Goal: Transaction & Acquisition: Book appointment/travel/reservation

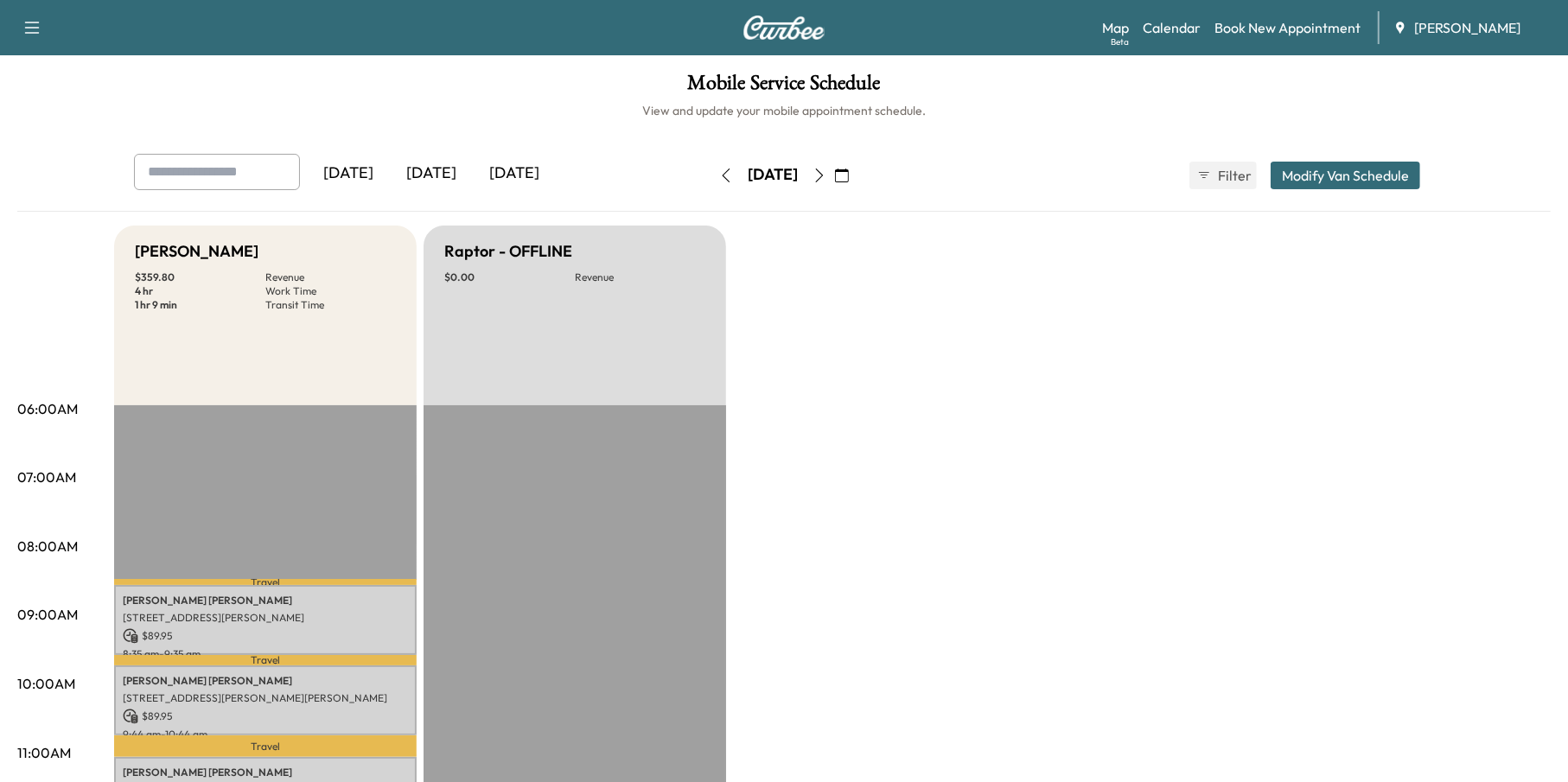
click at [826, 178] on icon "button" at bounding box center [819, 175] width 13 height 13
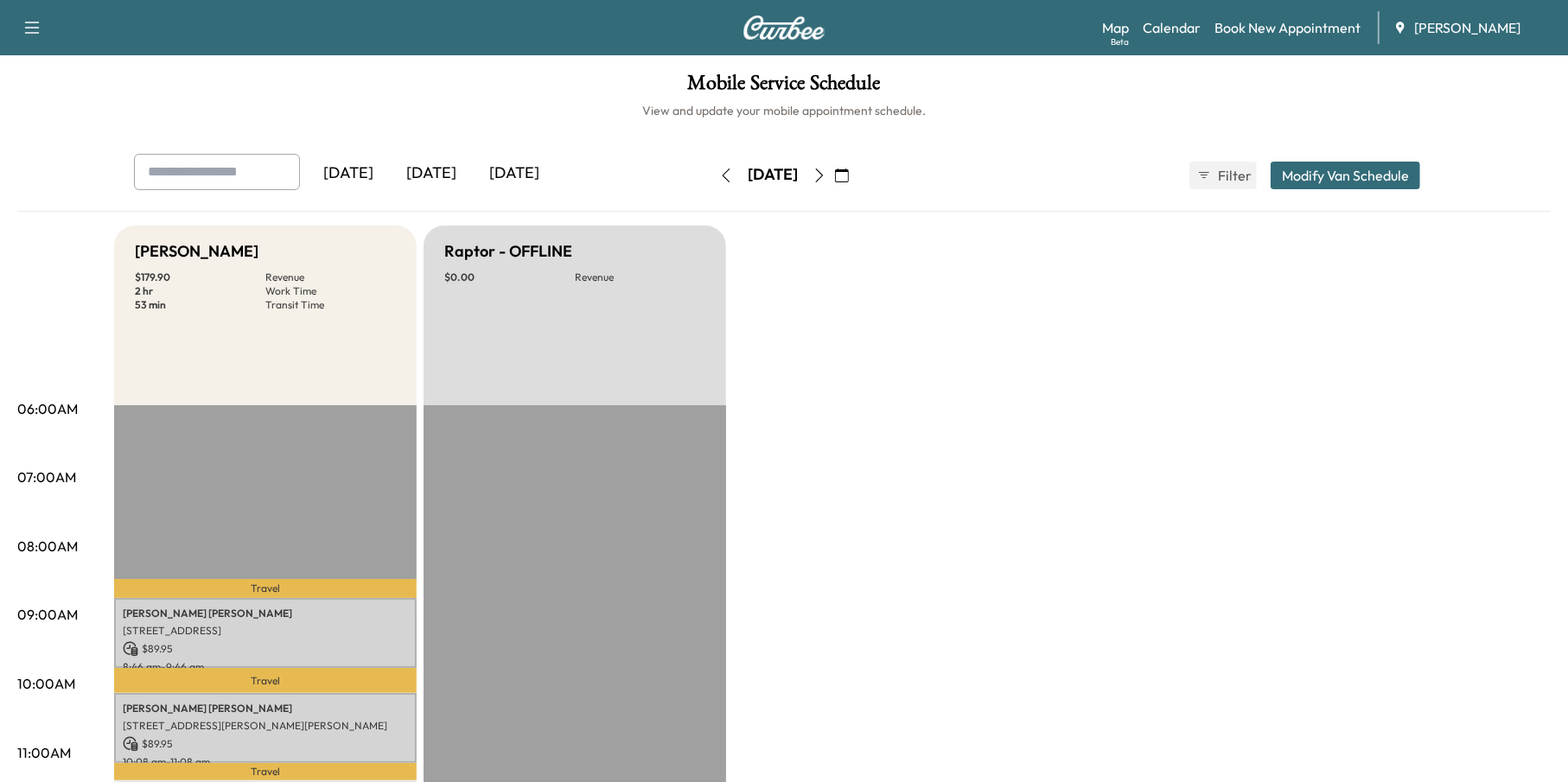
click at [711, 178] on button "button" at bounding box center [726, 175] width 30 height 28
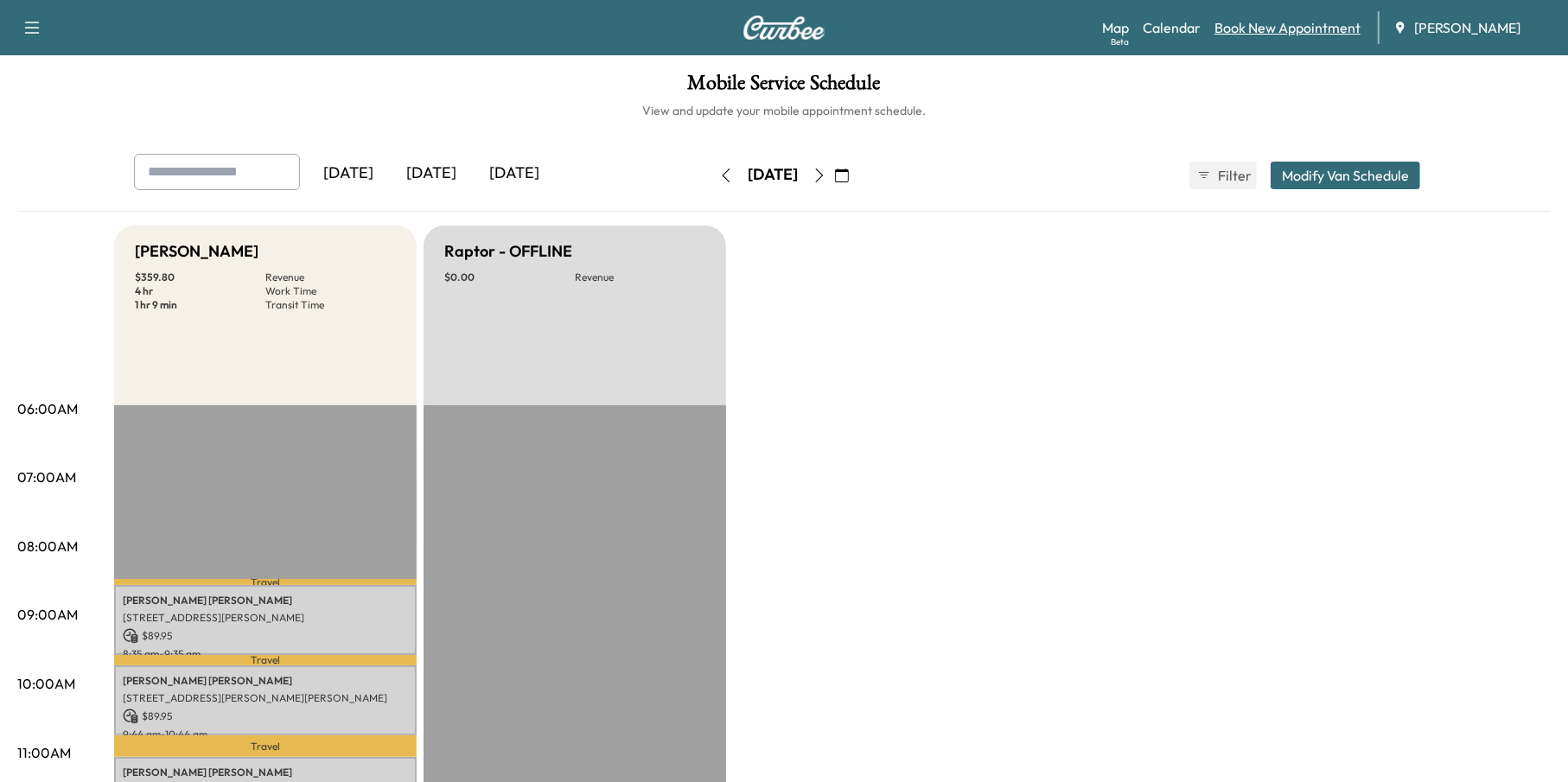
click at [1281, 32] on link "Book New Appointment" at bounding box center [1288, 28] width 146 height 21
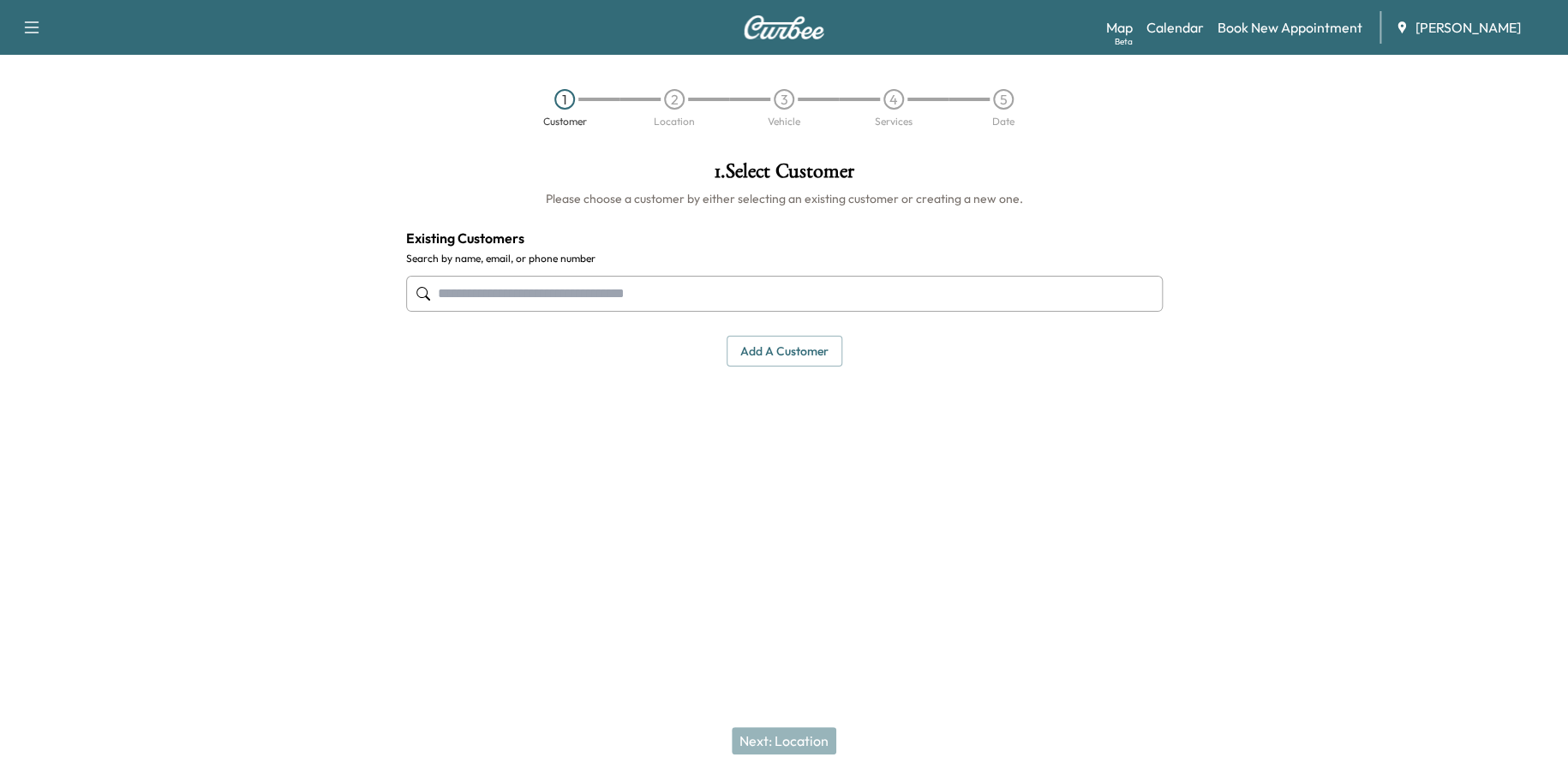
paste input "**********"
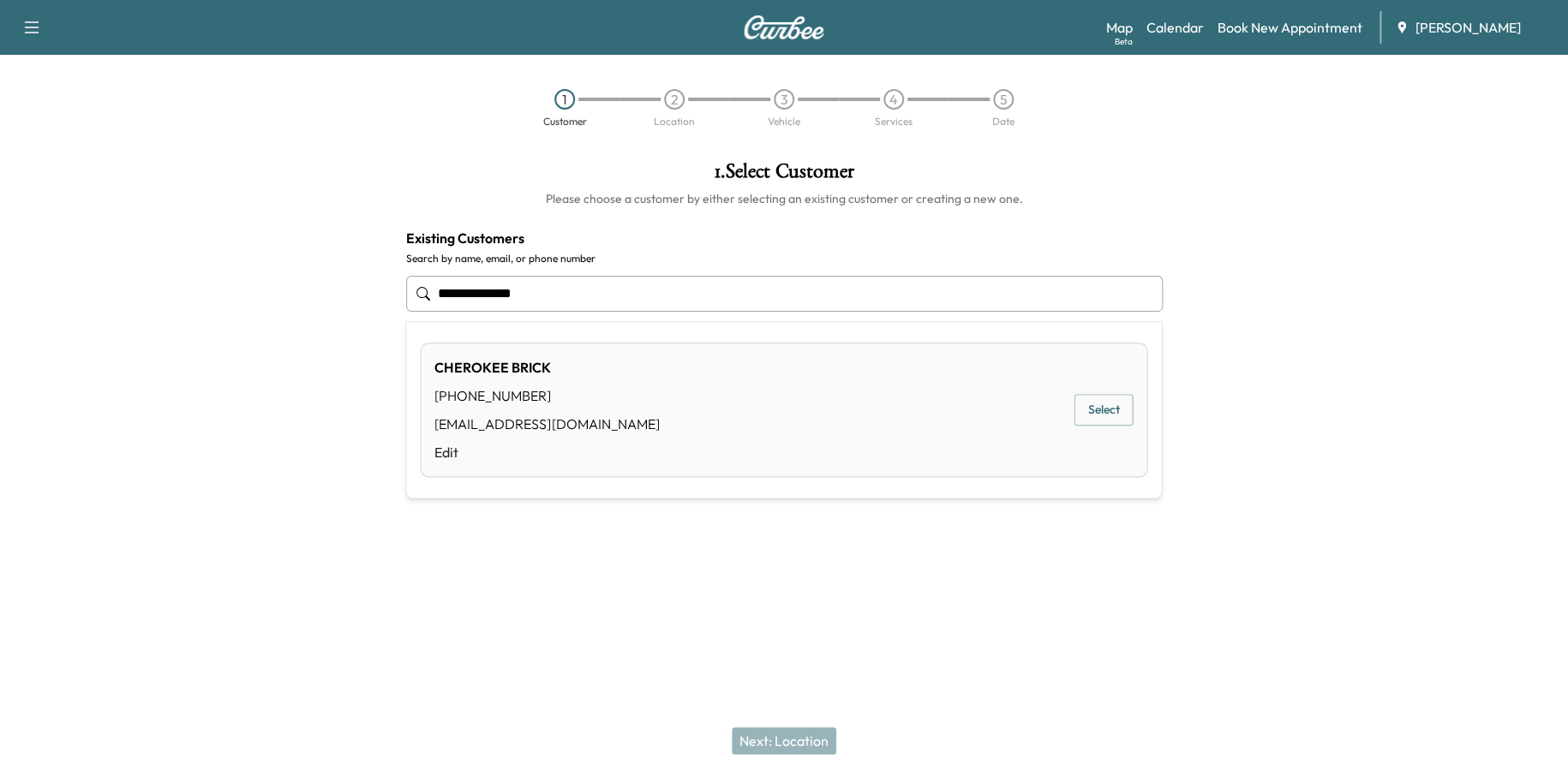
click at [1101, 407] on button "Select" at bounding box center [1103, 409] width 59 height 31
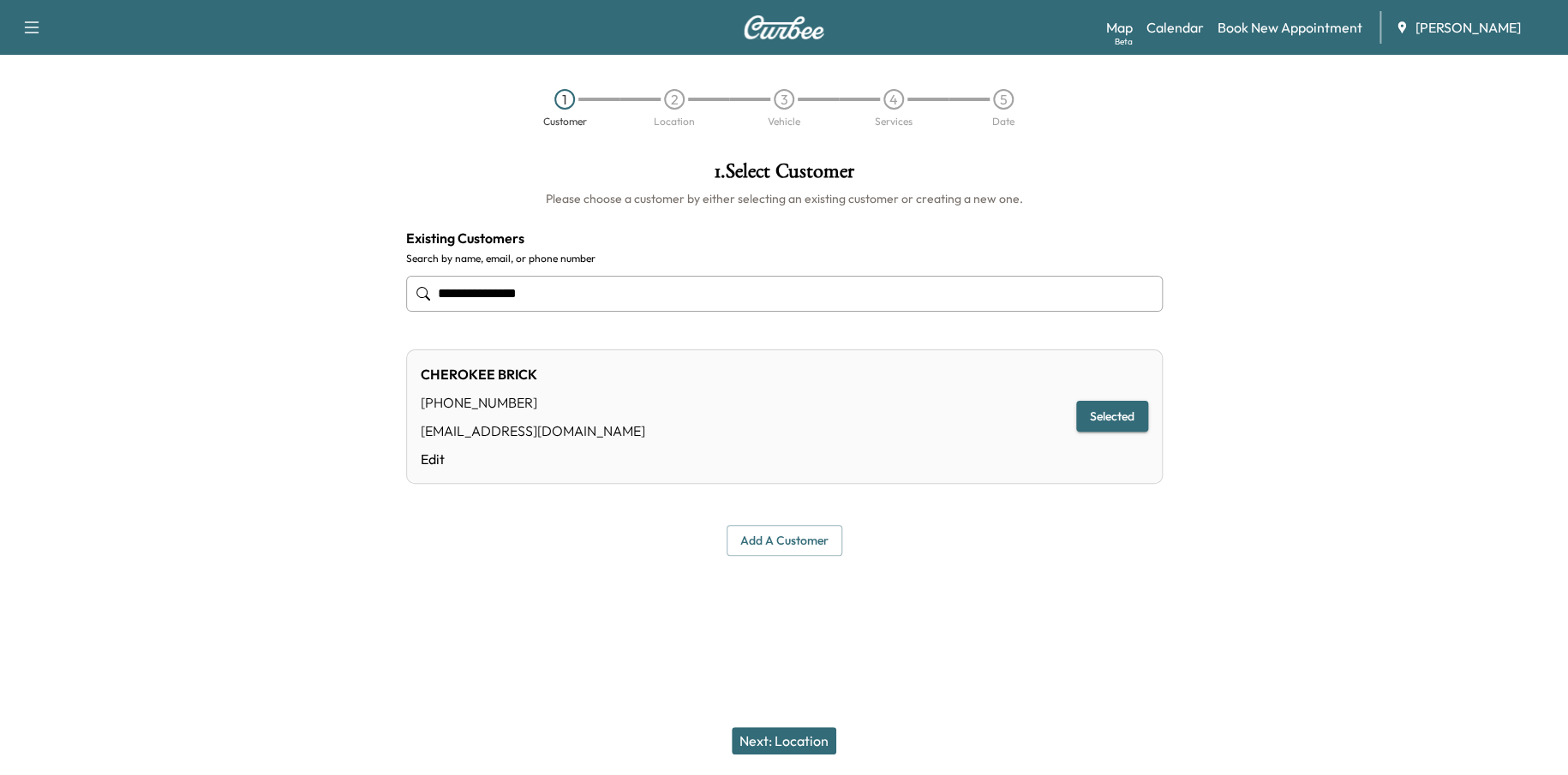
type input "**********"
click at [784, 733] on button "Next: Location" at bounding box center [784, 741] width 104 height 28
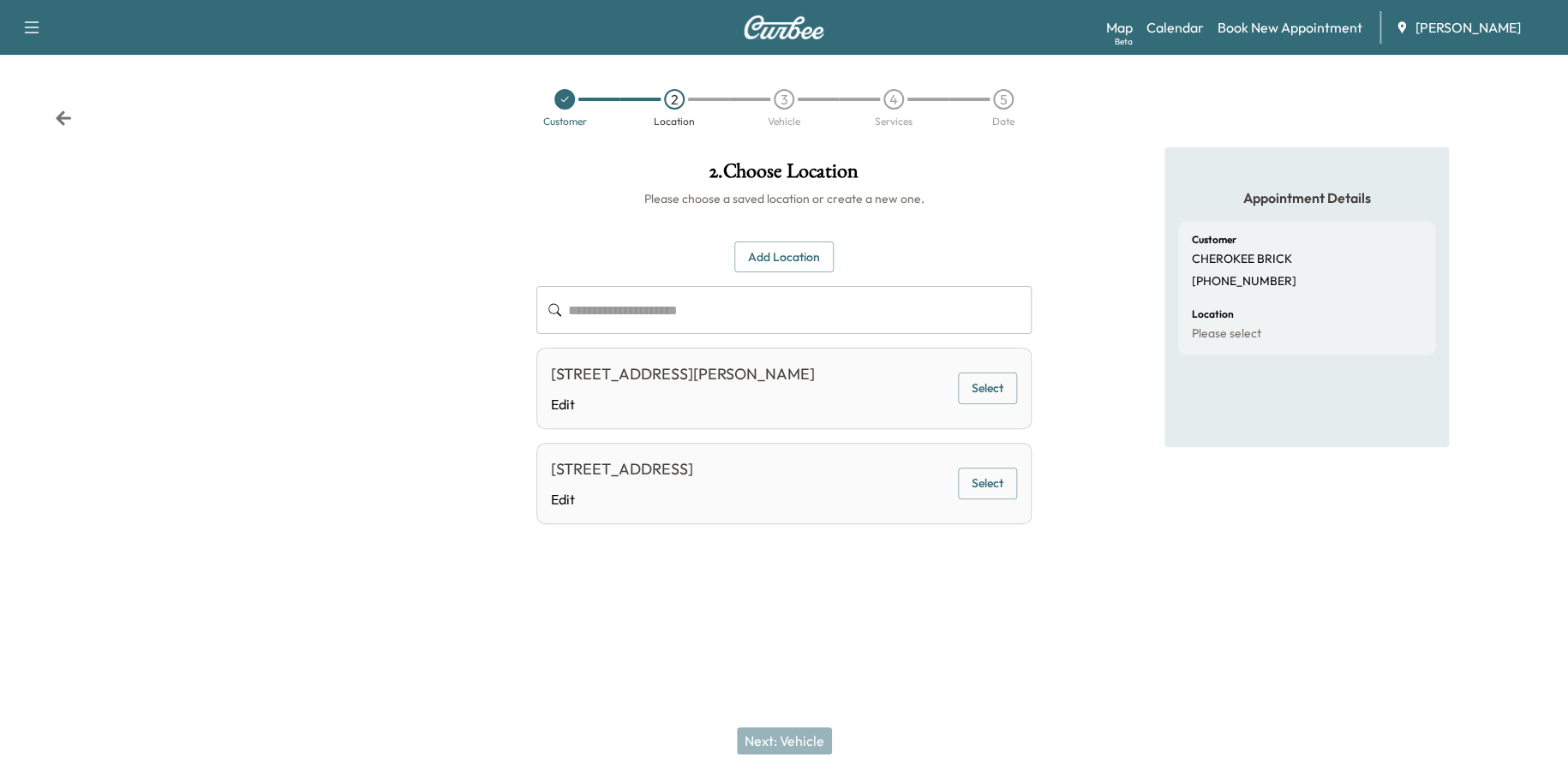
click at [995, 469] on button "Select" at bounding box center [987, 483] width 59 height 31
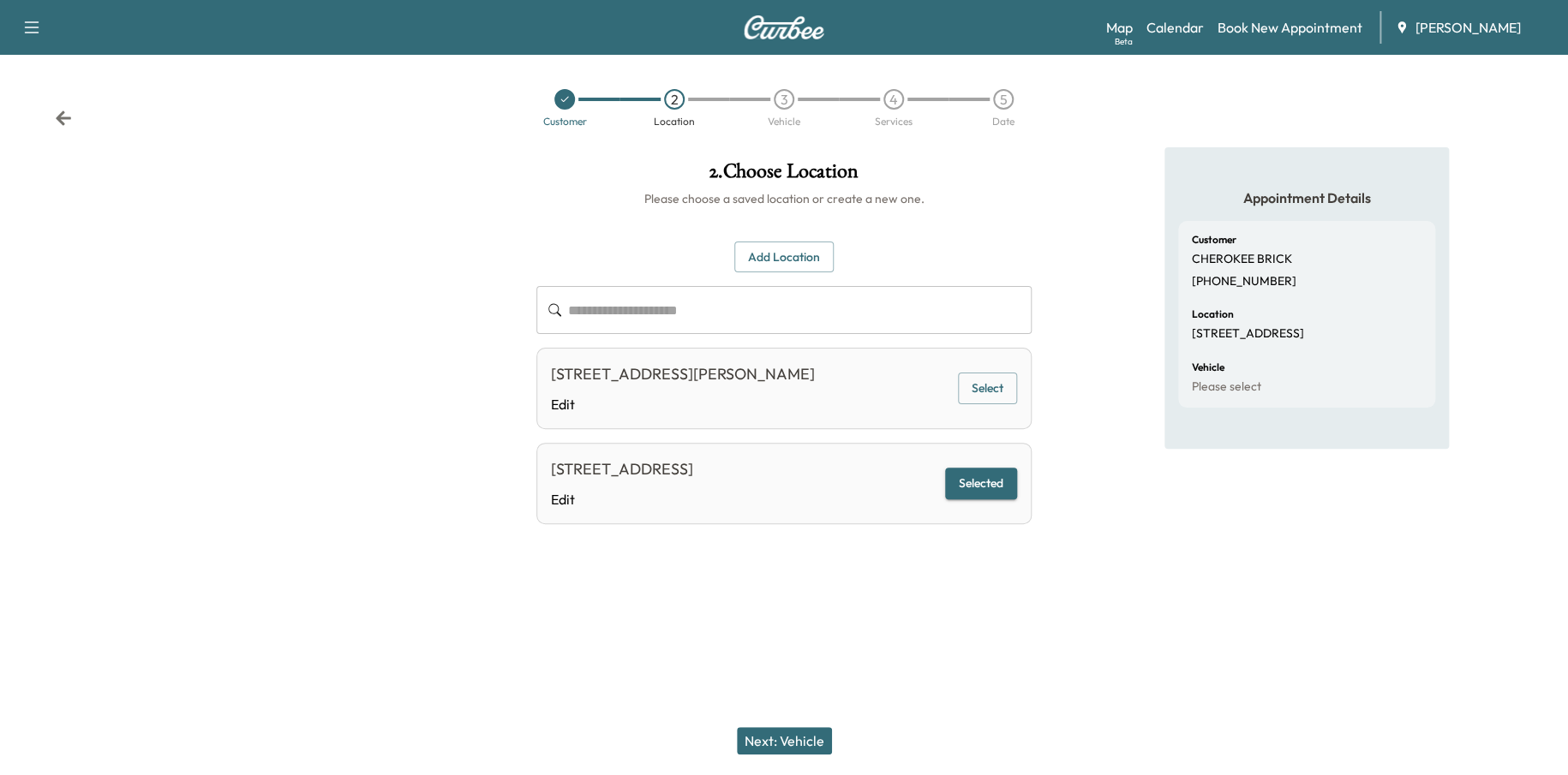
click at [773, 721] on div "Next: Vehicle" at bounding box center [784, 741] width 1568 height 68
click at [774, 731] on button "Next: Vehicle" at bounding box center [784, 741] width 95 height 28
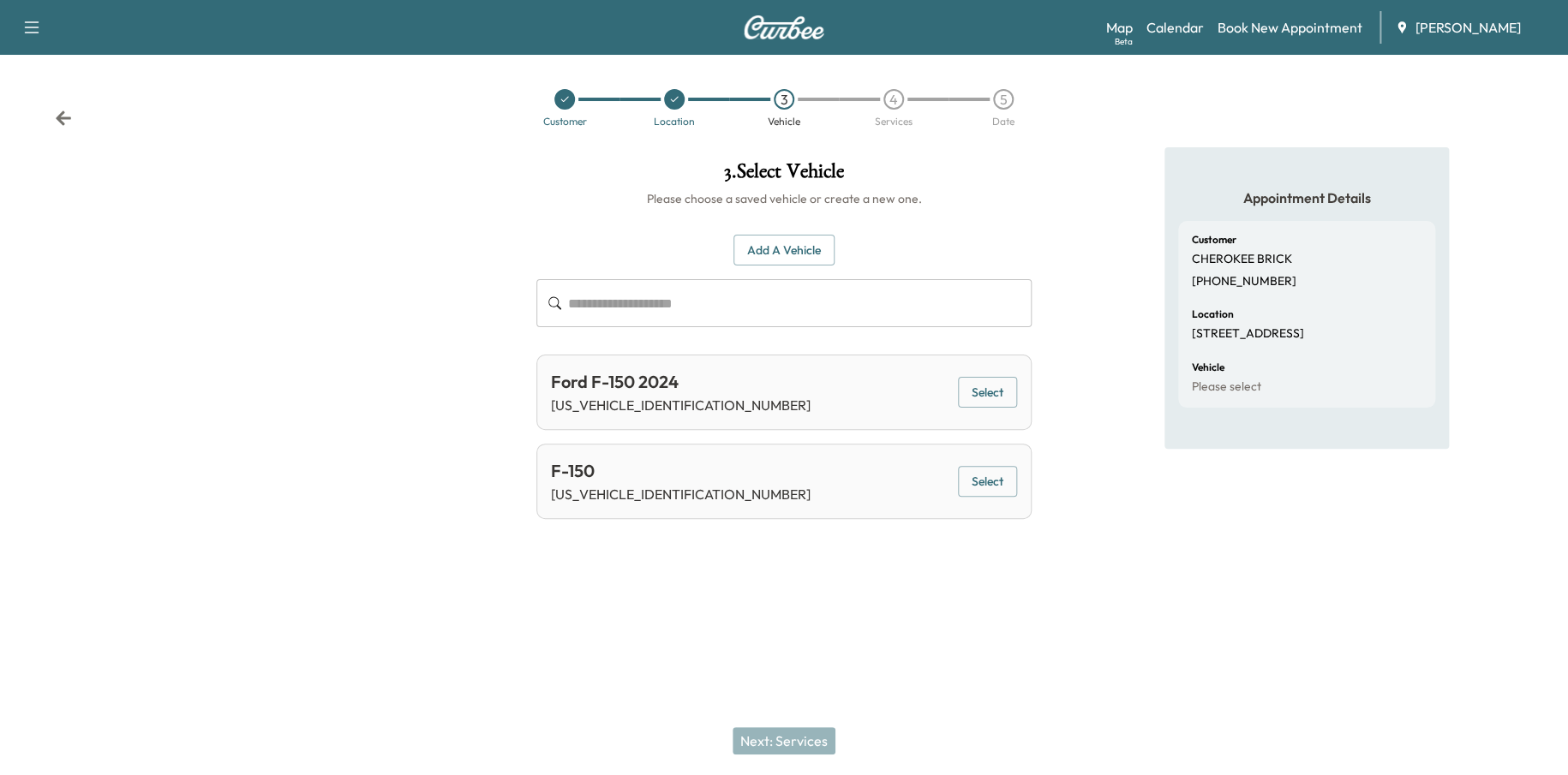
click at [784, 253] on button "Add a Vehicle" at bounding box center [784, 249] width 101 height 31
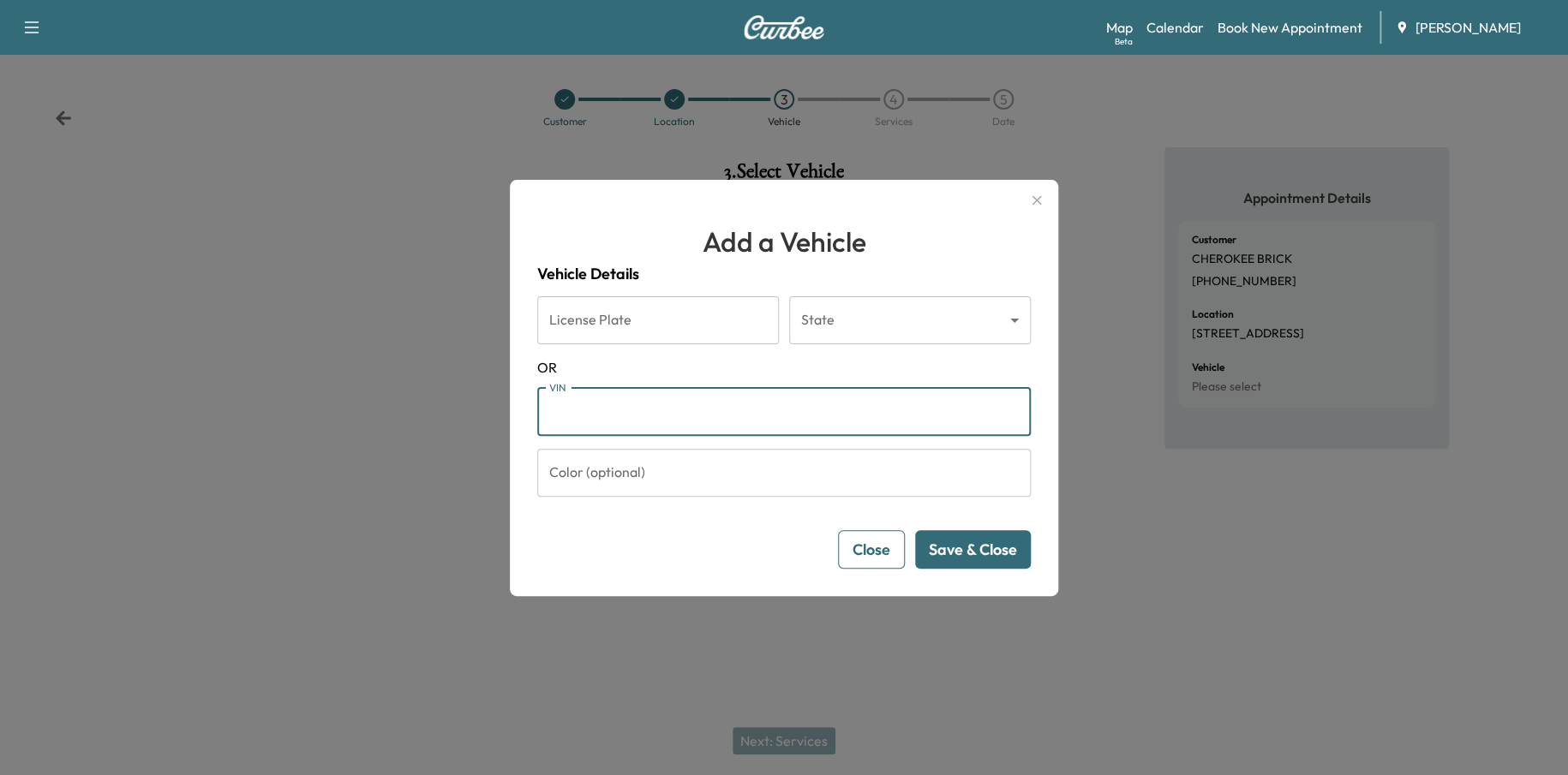
click at [591, 425] on input "VIN" at bounding box center [784, 412] width 493 height 48
paste input "**********"
click at [549, 409] on input "**********" at bounding box center [784, 412] width 493 height 48
type input "**********"
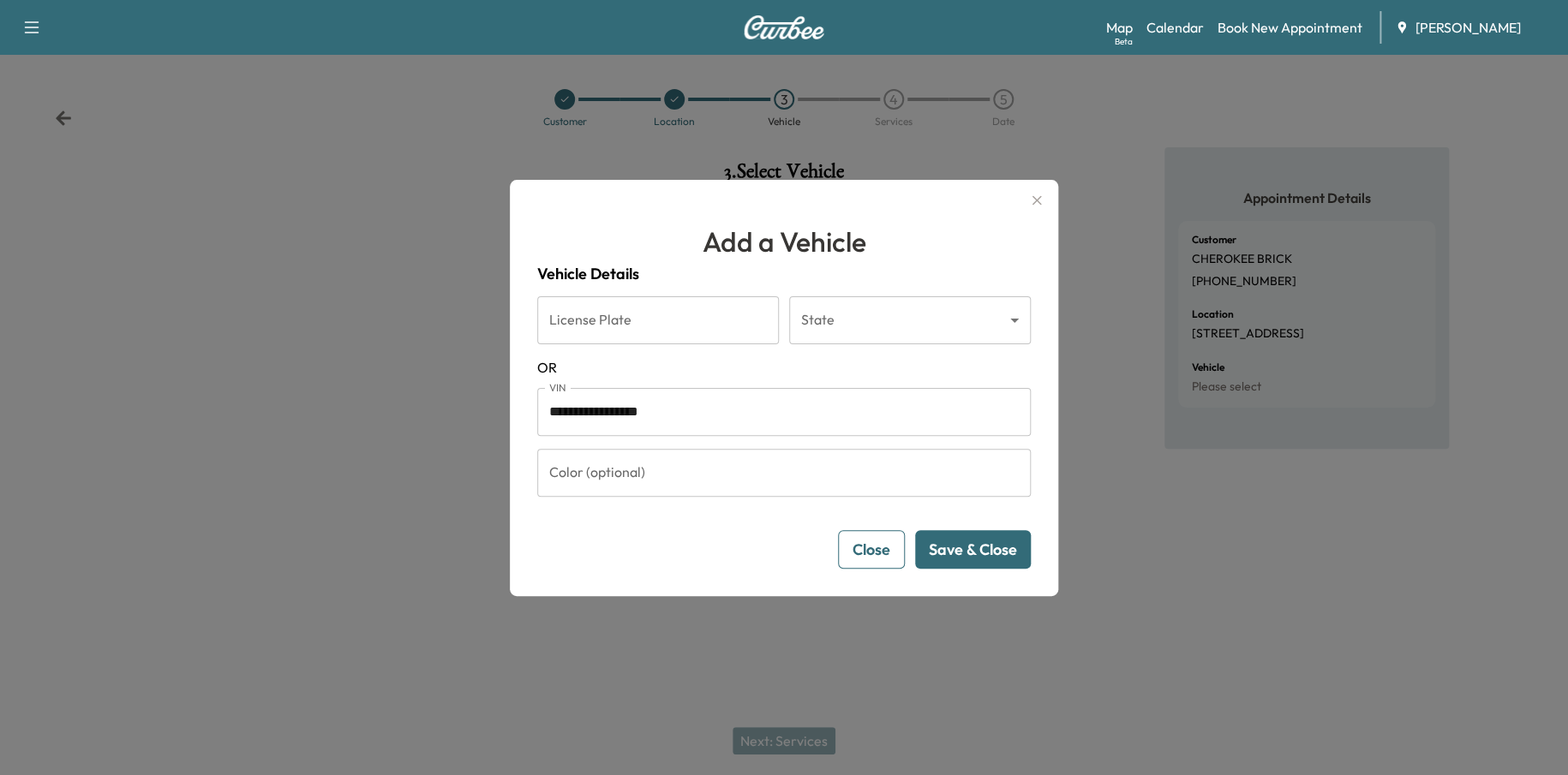
click at [1005, 550] on button "Save & Close" at bounding box center [973, 549] width 116 height 39
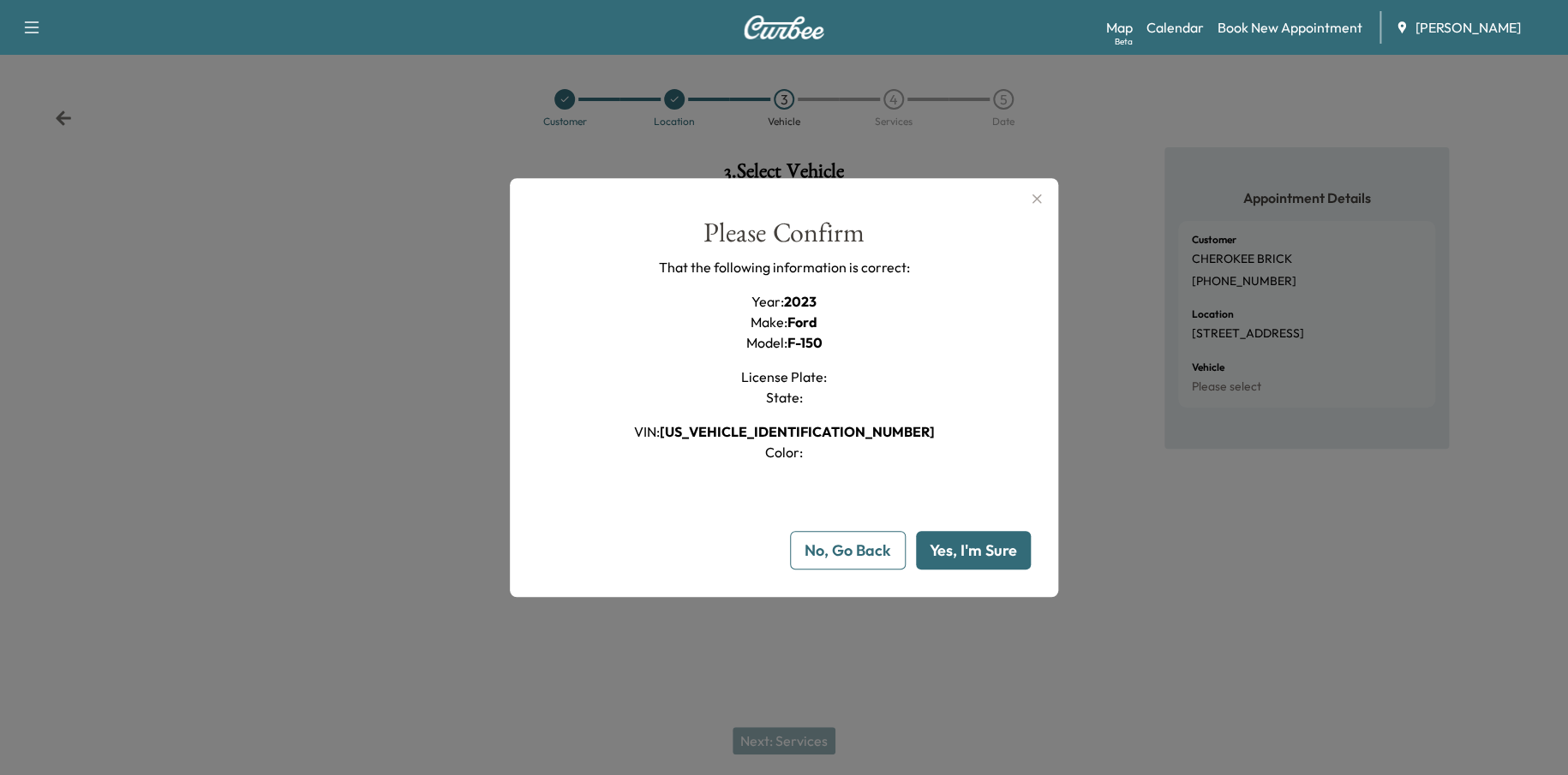
click at [976, 532] on button "Yes, I'm Sure" at bounding box center [973, 550] width 115 height 39
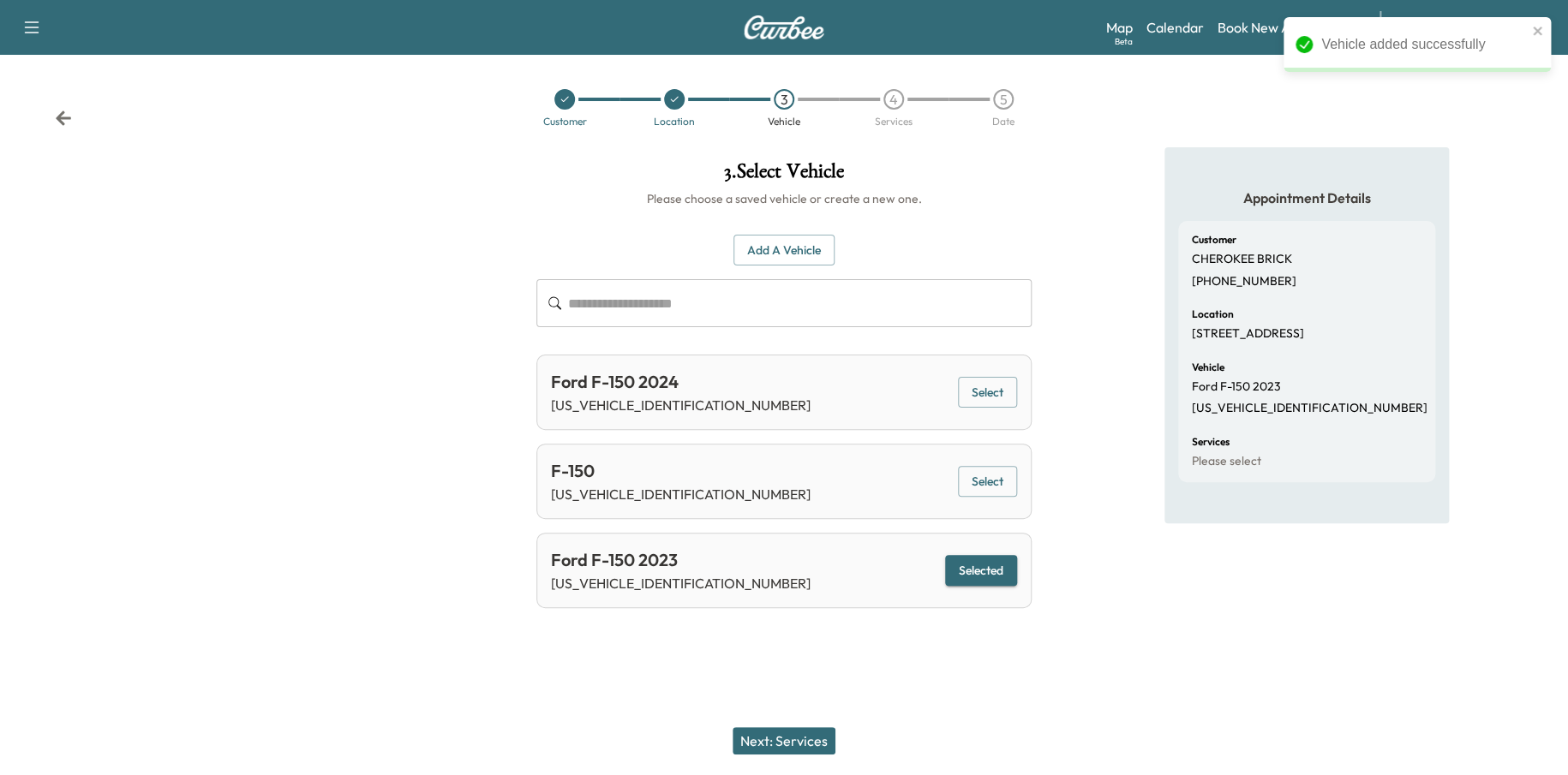
click at [812, 743] on button "Next: Services" at bounding box center [784, 741] width 102 height 28
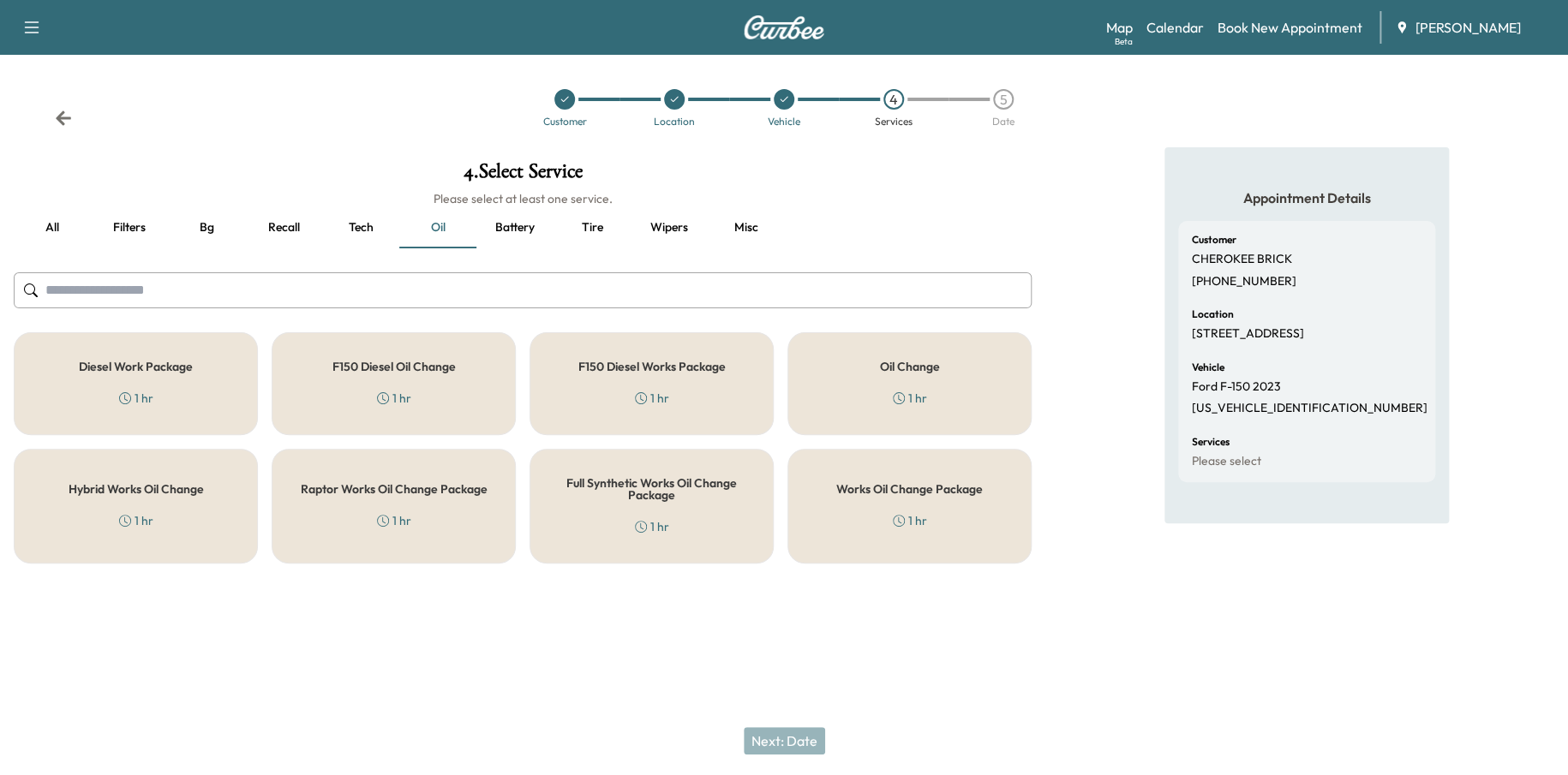
click at [859, 475] on div "Works Oil Change Package 1 hr" at bounding box center [909, 506] width 244 height 115
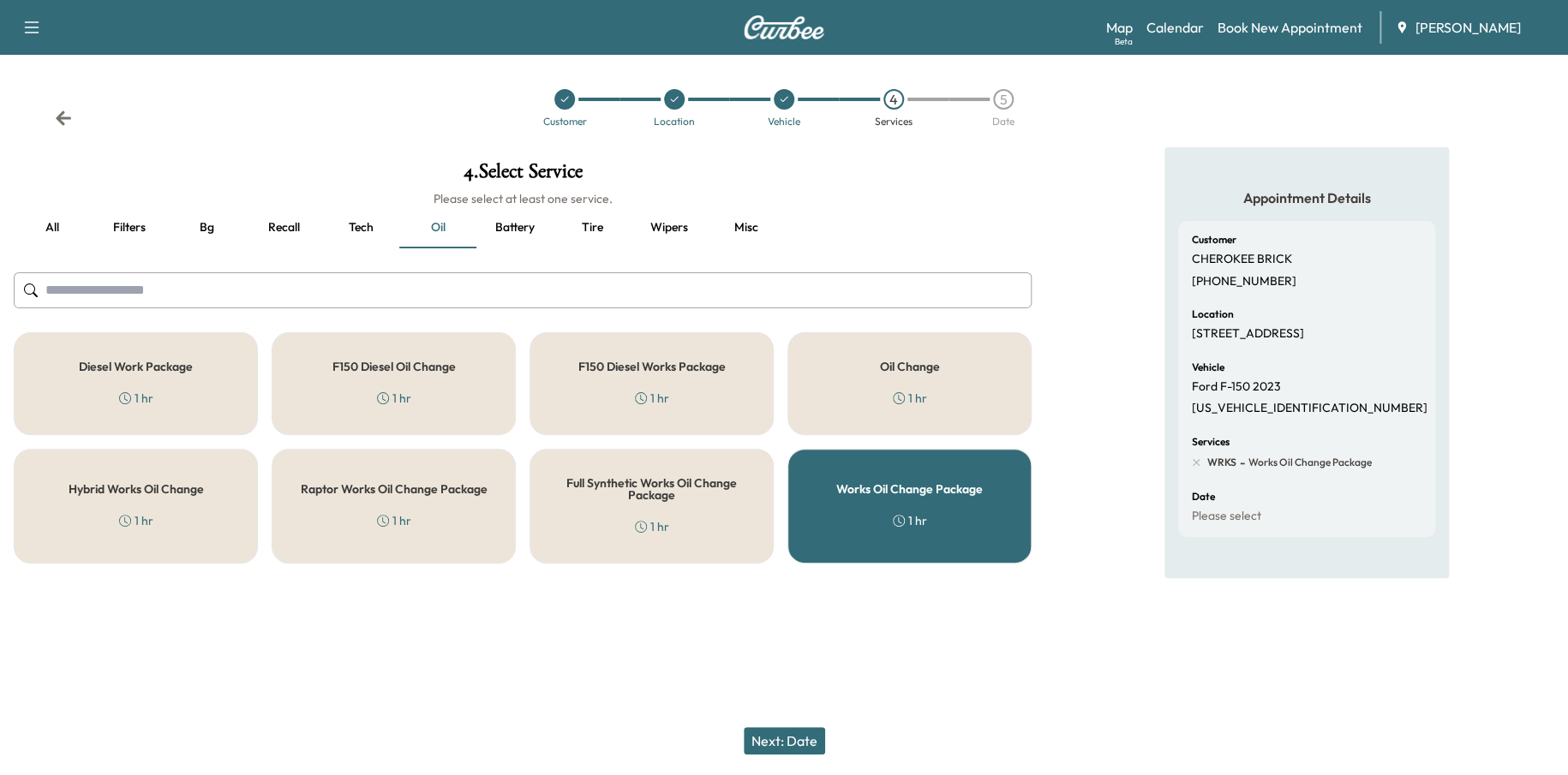
click at [761, 723] on div "Next: Date" at bounding box center [784, 741] width 1568 height 68
click at [762, 736] on button "Next: Date" at bounding box center [784, 741] width 82 height 28
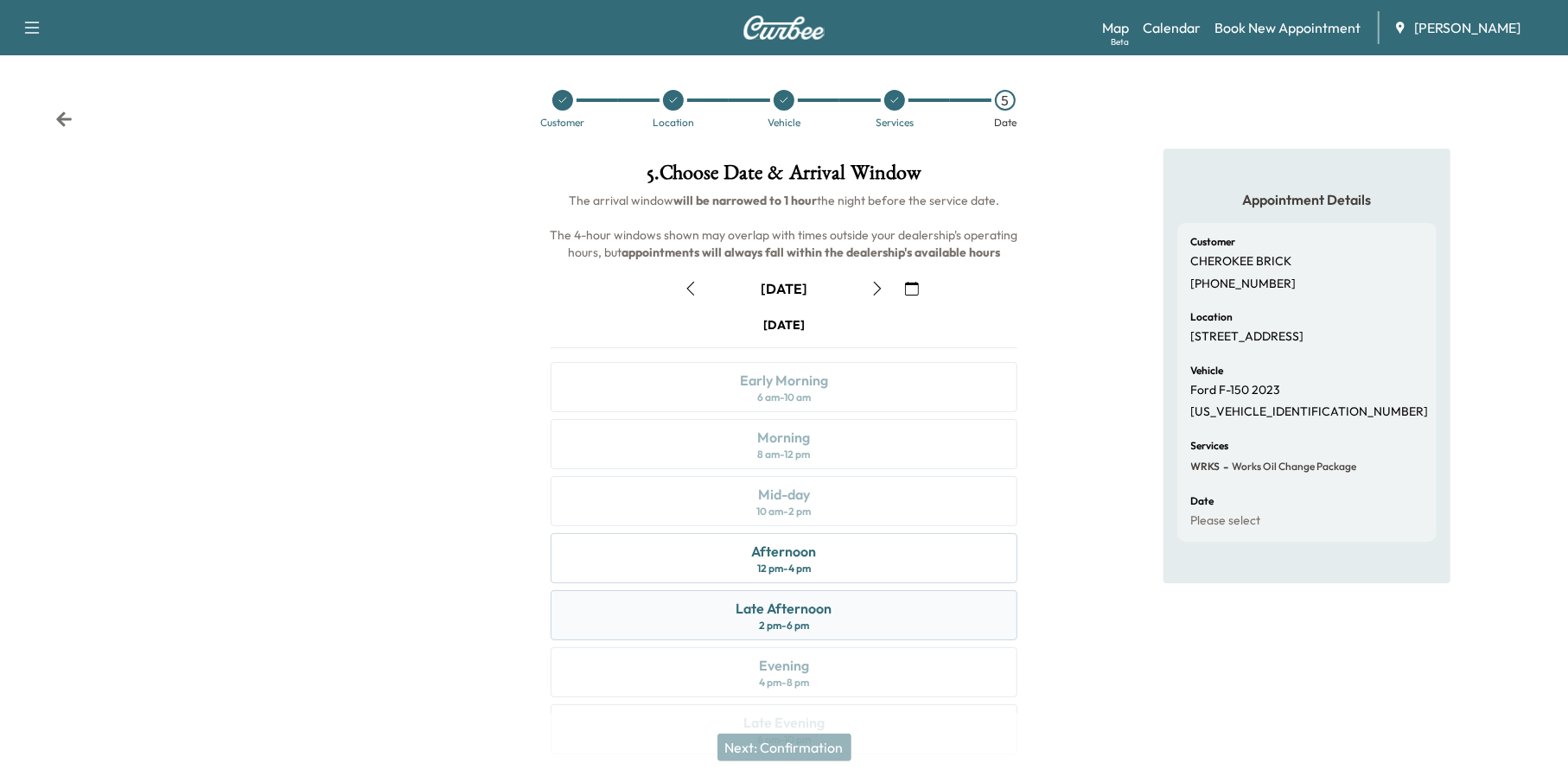
click at [808, 612] on div "Late Afternoon" at bounding box center [784, 609] width 96 height 21
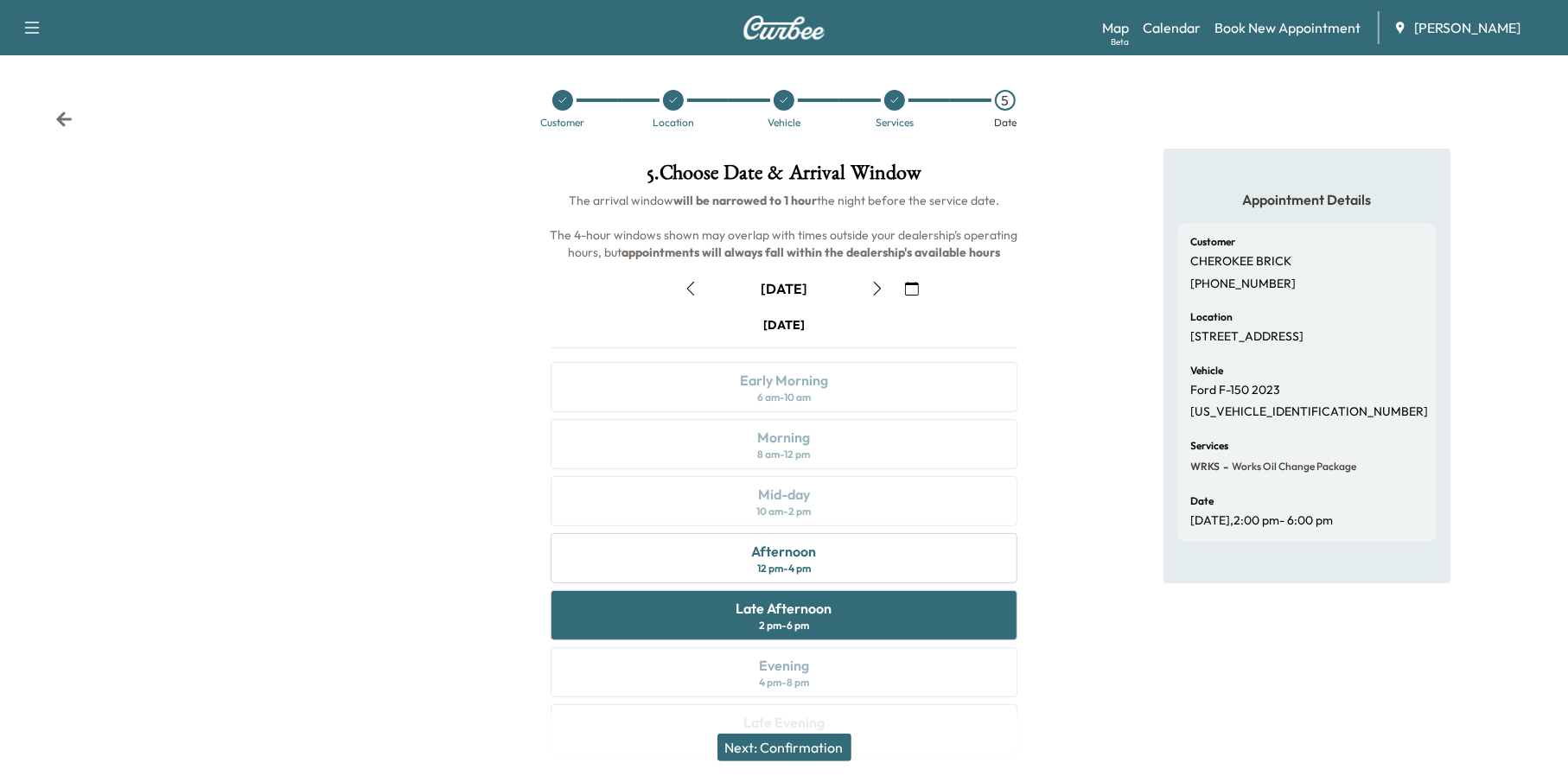
click at [791, 746] on button "Next: Confirmation" at bounding box center [785, 748] width 134 height 28
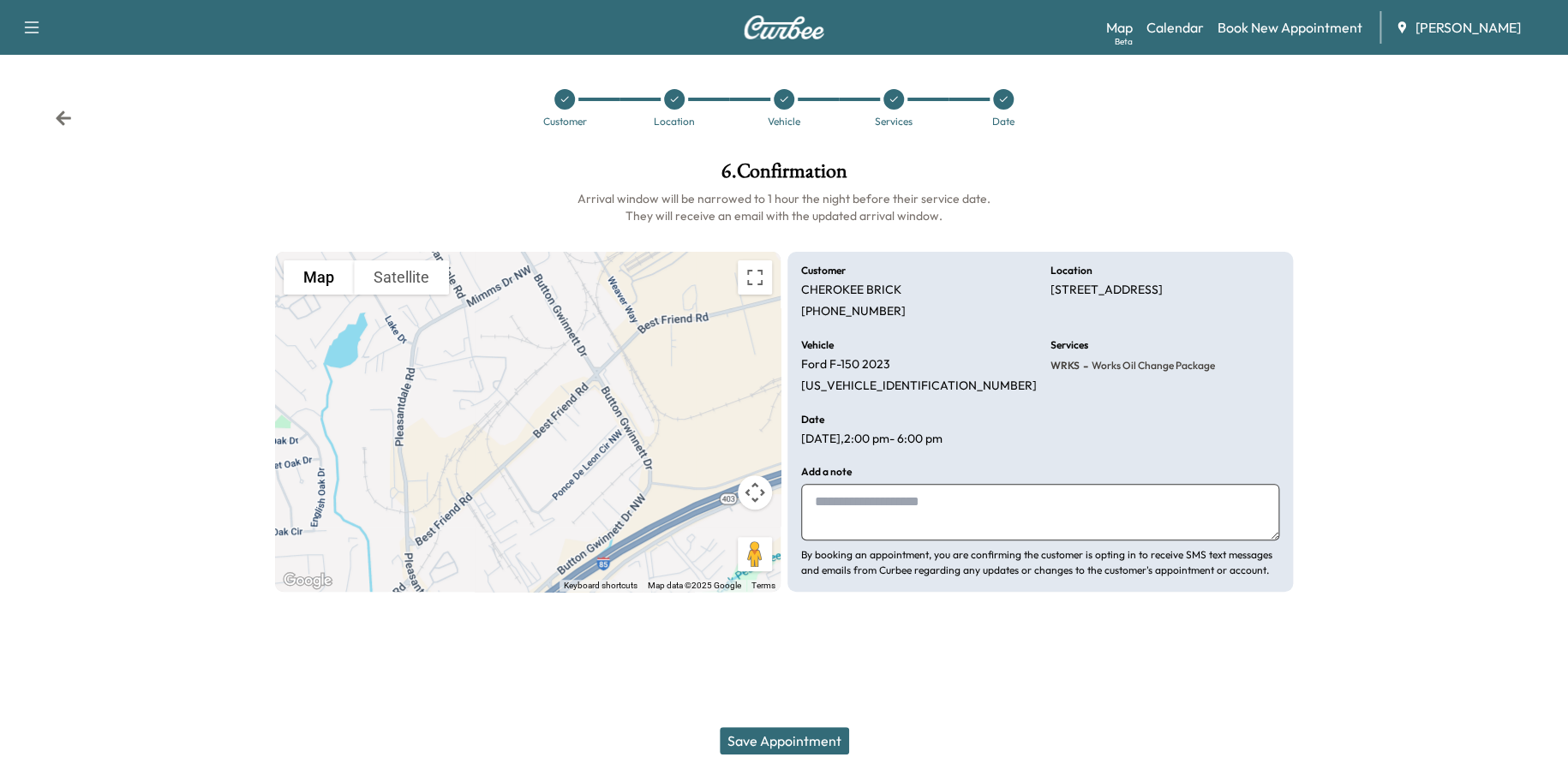
click at [805, 732] on button "Save Appointment" at bounding box center [784, 741] width 129 height 28
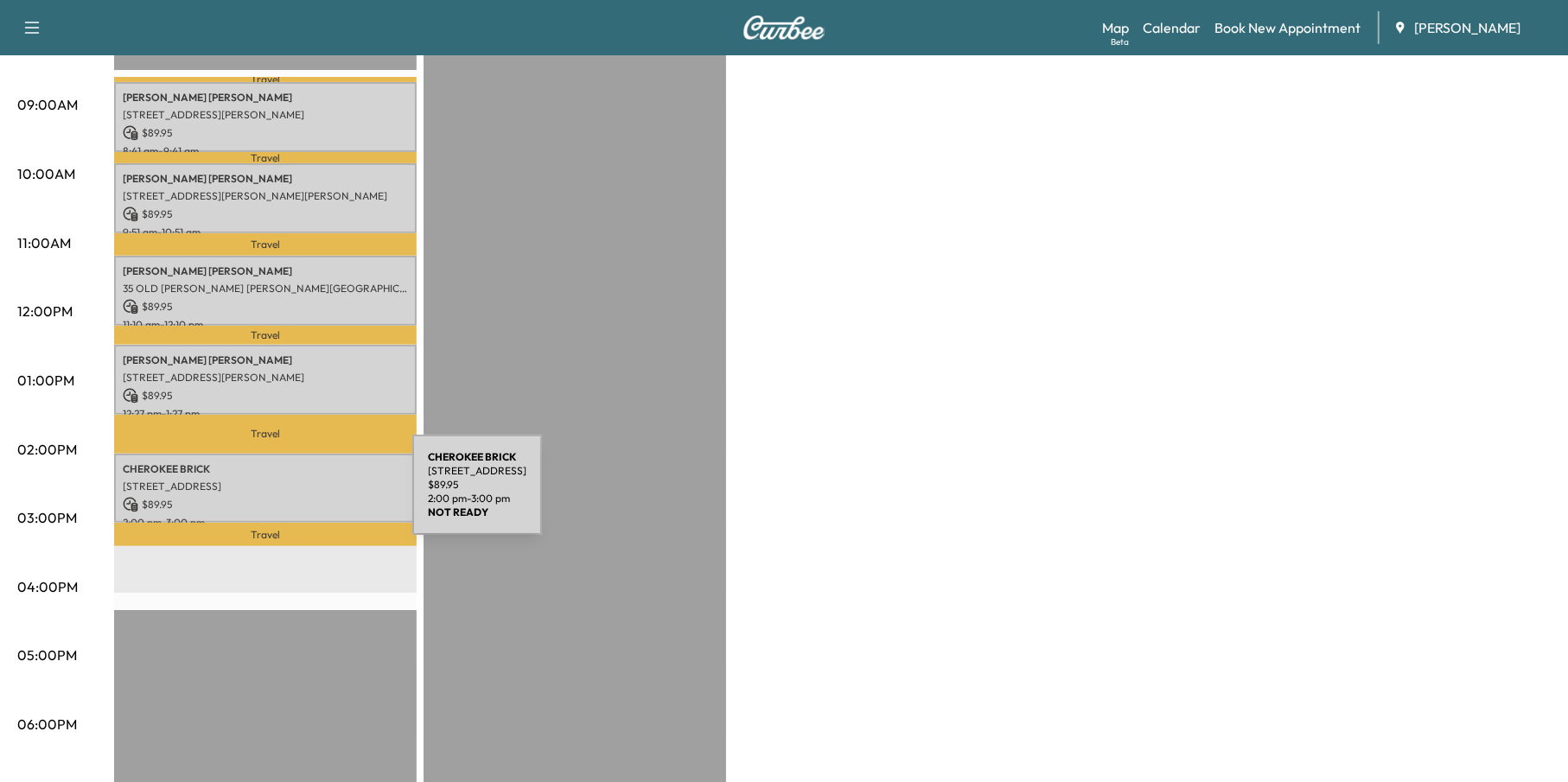
scroll to position [519, 0]
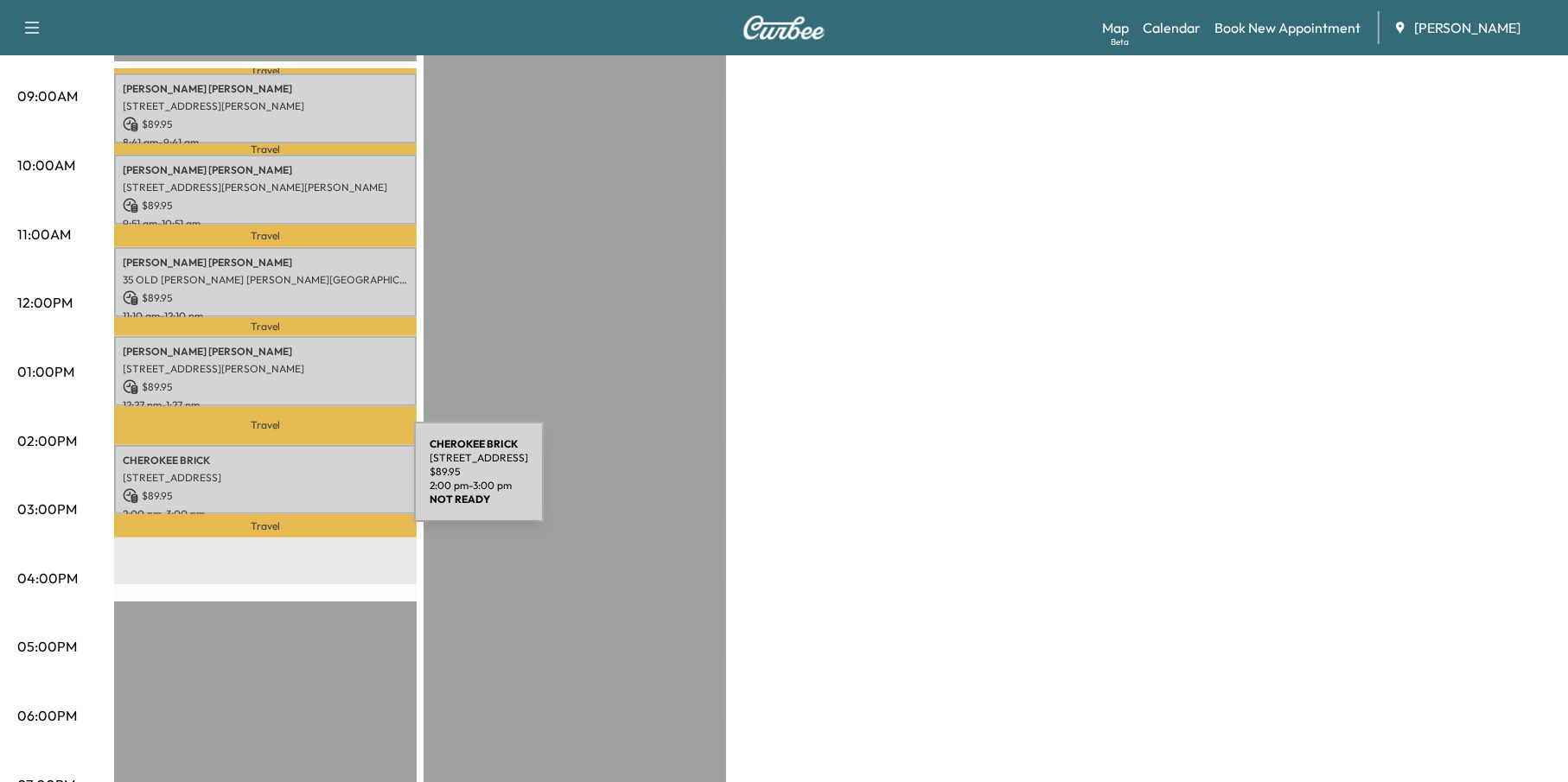
click at [284, 488] on p "$ 89.95" at bounding box center [265, 496] width 285 height 15
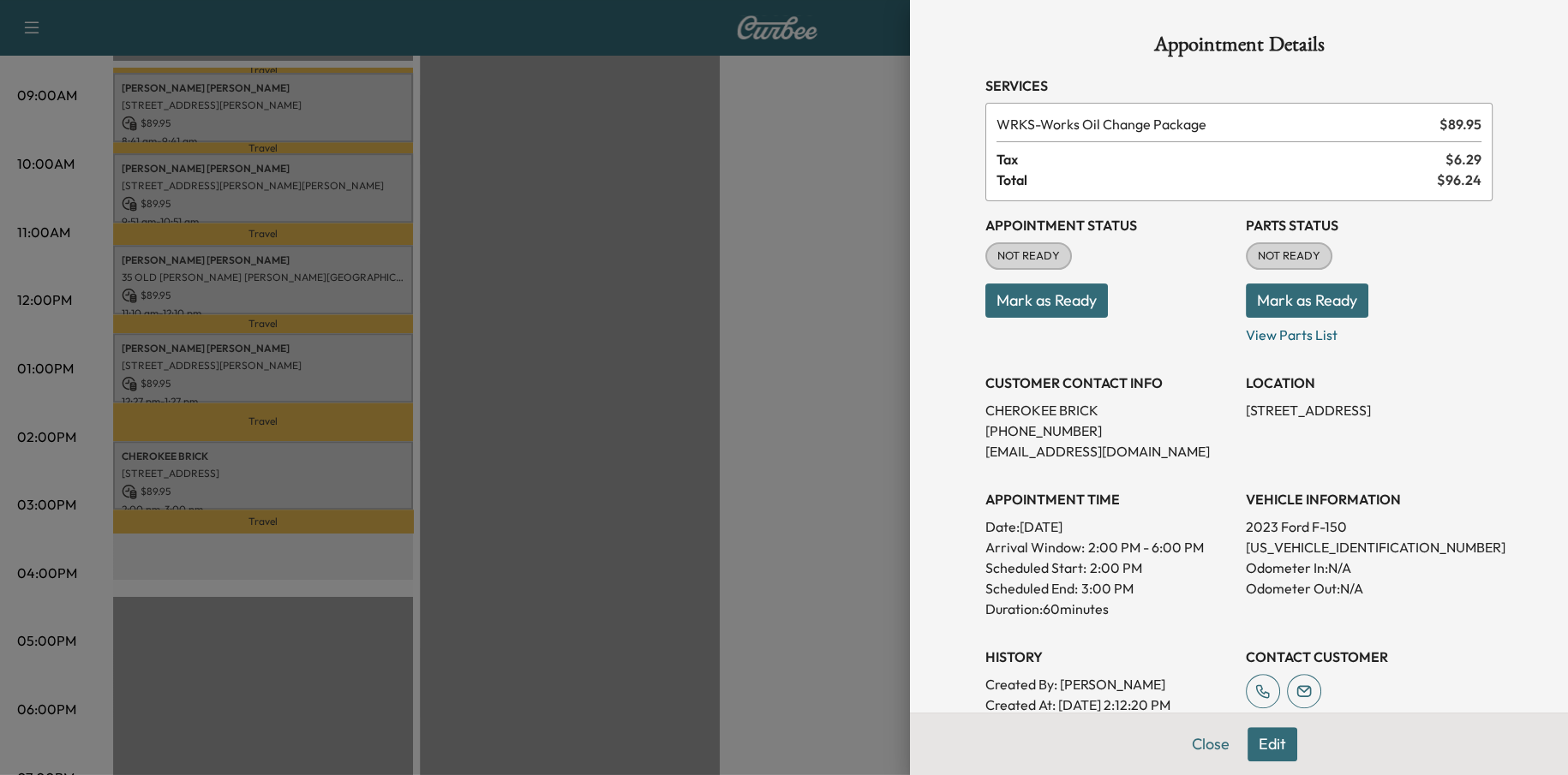
click at [729, 658] on div at bounding box center [784, 387] width 1568 height 775
